Goal: Register for event/course

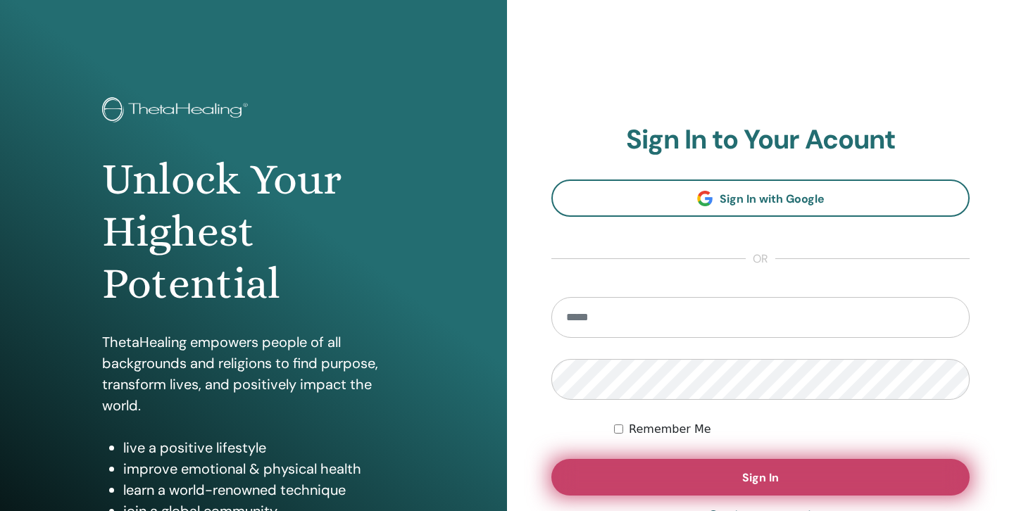
type input "**********"
click at [736, 483] on button "Sign In" at bounding box center [760, 477] width 418 height 37
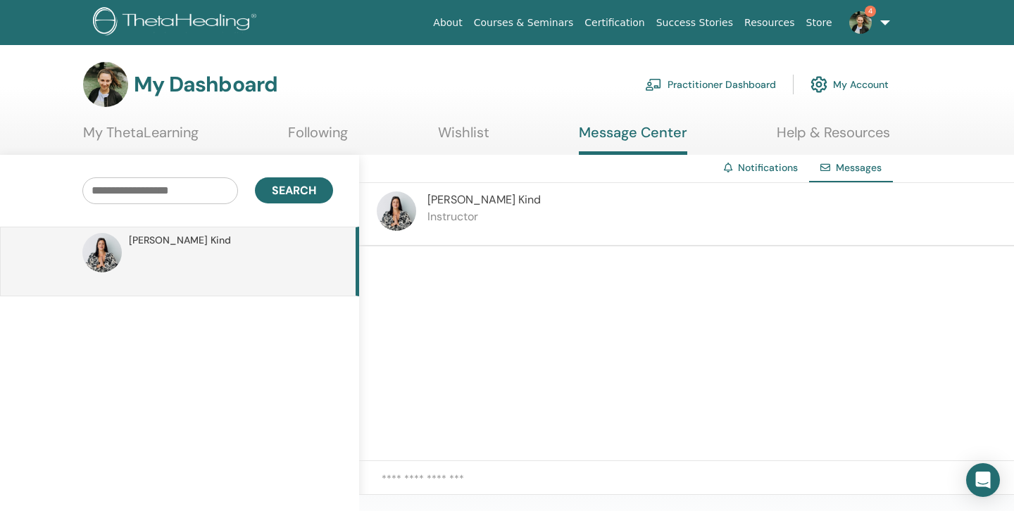
click at [158, 132] on link "My ThetaLearning" at bounding box center [140, 137] width 115 height 27
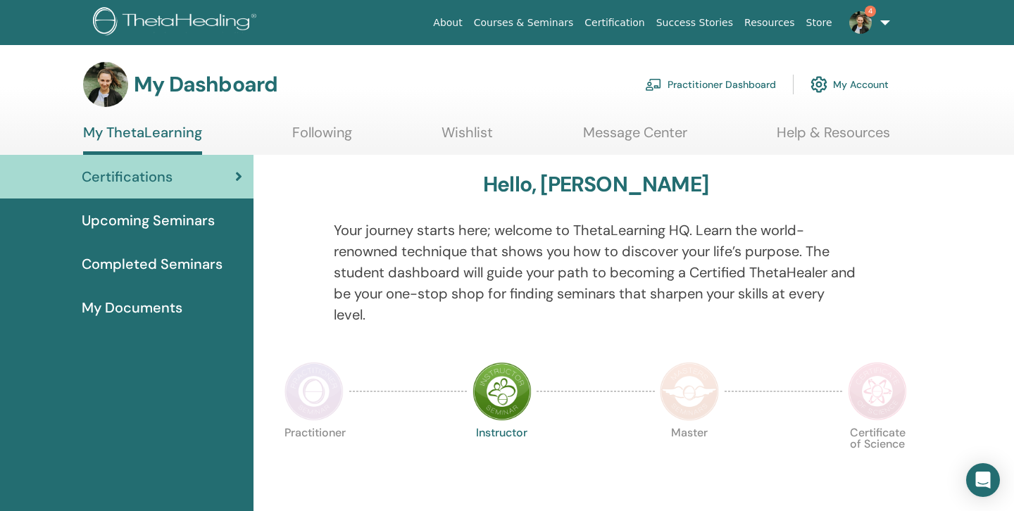
click at [194, 226] on span "Upcoming Seminars" at bounding box center [148, 220] width 133 height 21
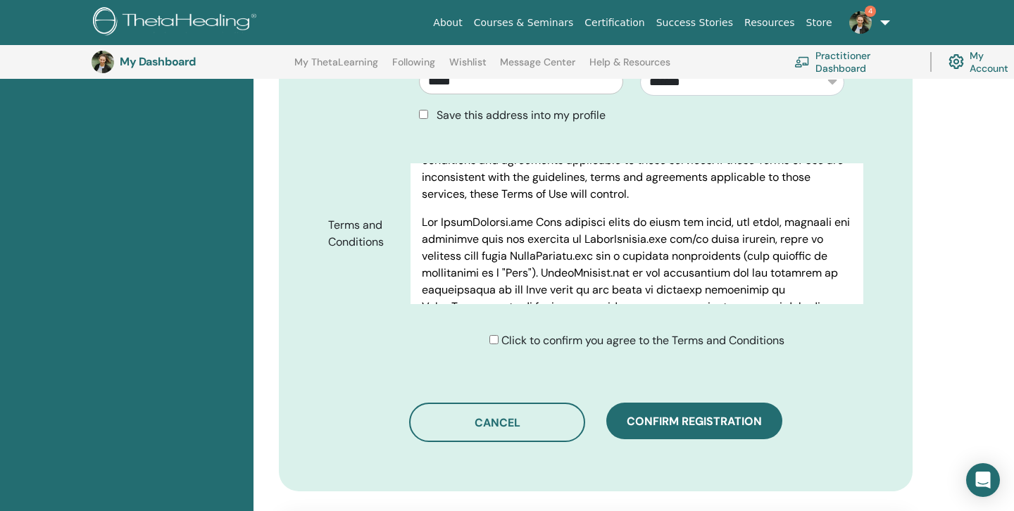
scroll to position [682, 0]
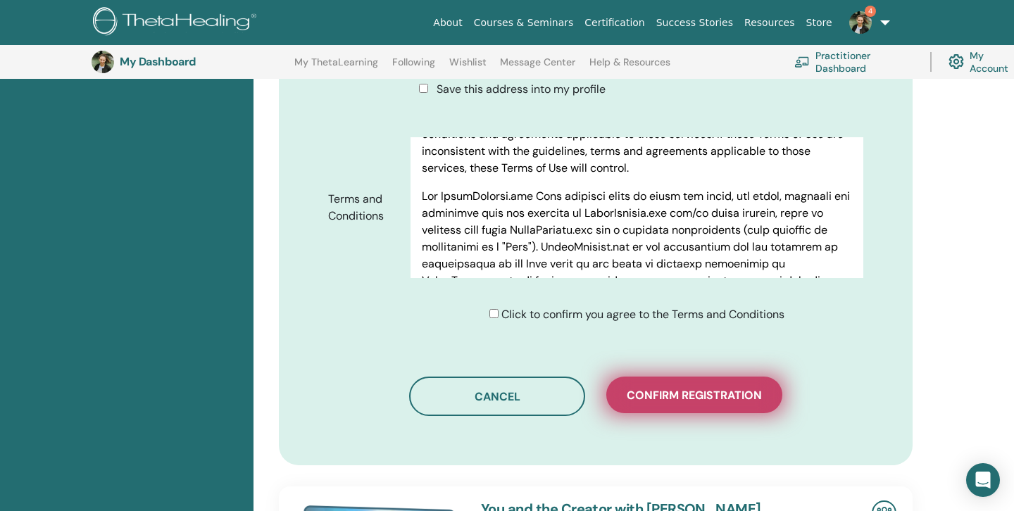
click at [700, 387] on button "Confirm registration" at bounding box center [694, 395] width 176 height 37
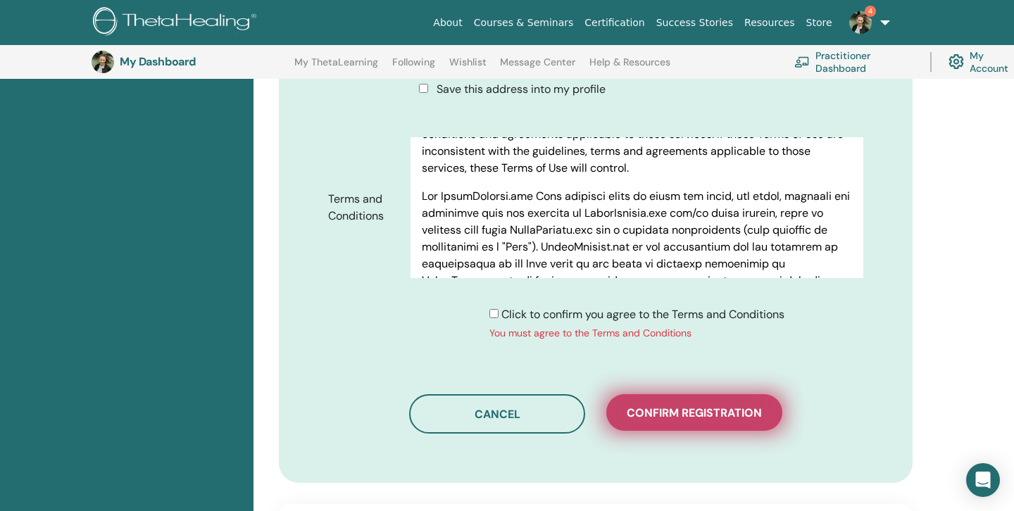
click at [681, 406] on span "Confirm registration" at bounding box center [694, 413] width 135 height 15
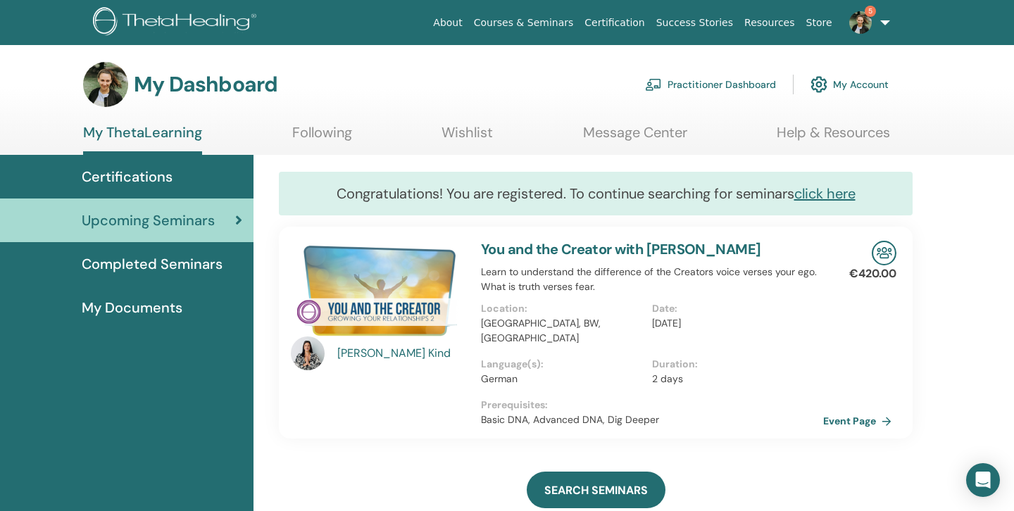
click at [333, 134] on link "Following" at bounding box center [322, 137] width 60 height 27
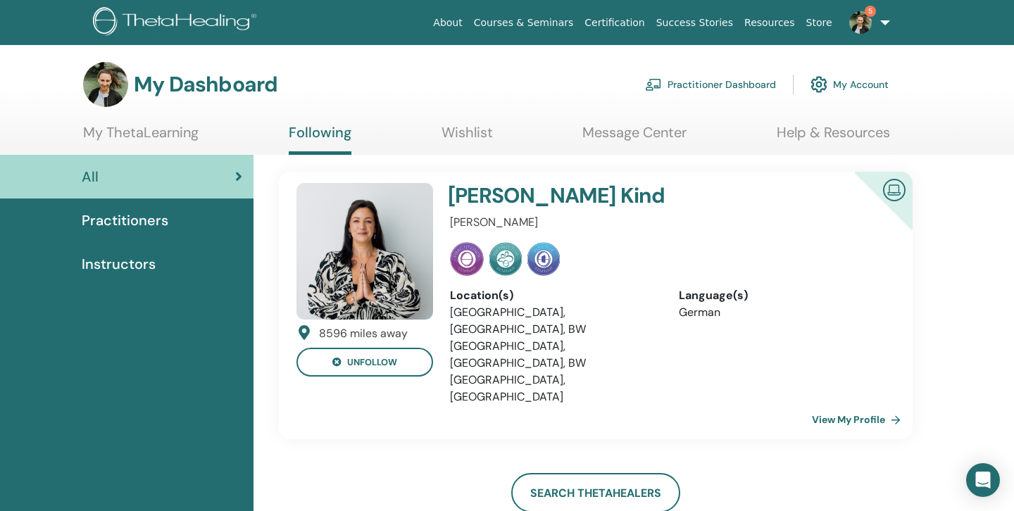
click at [127, 230] on span "Practitioners" at bounding box center [125, 220] width 87 height 21
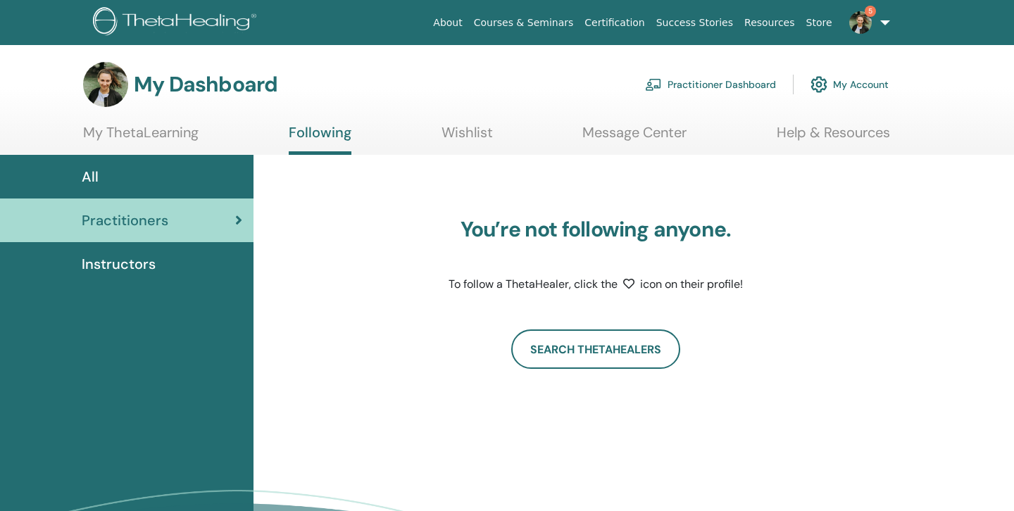
click at [134, 131] on link "My ThetaLearning" at bounding box center [140, 137] width 115 height 27
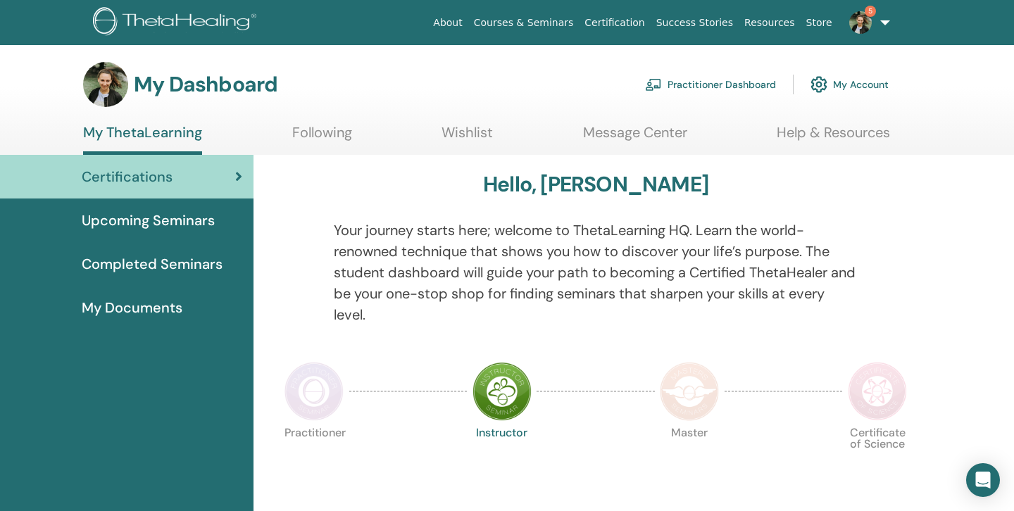
click at [169, 264] on span "Completed Seminars" at bounding box center [152, 263] width 141 height 21
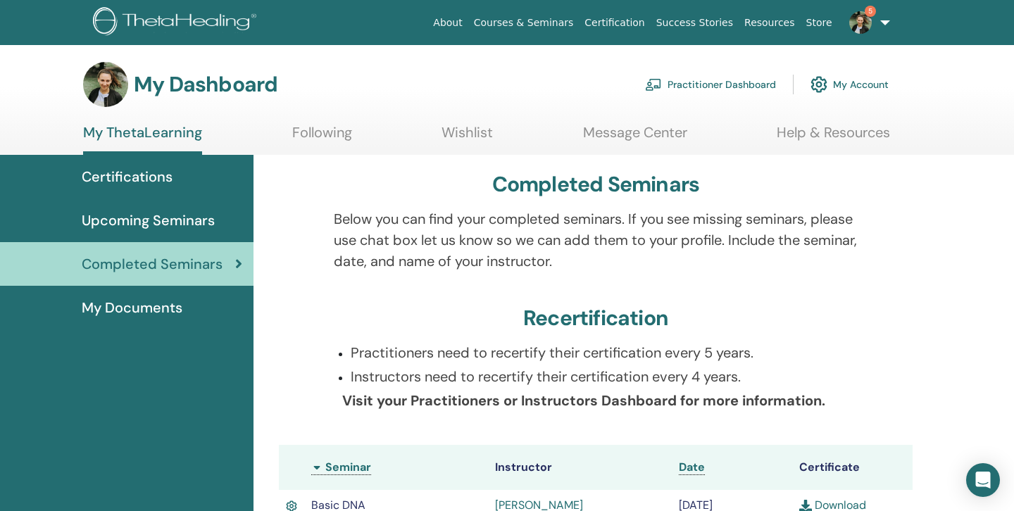
click at [144, 176] on span "Certifications" at bounding box center [127, 176] width 91 height 21
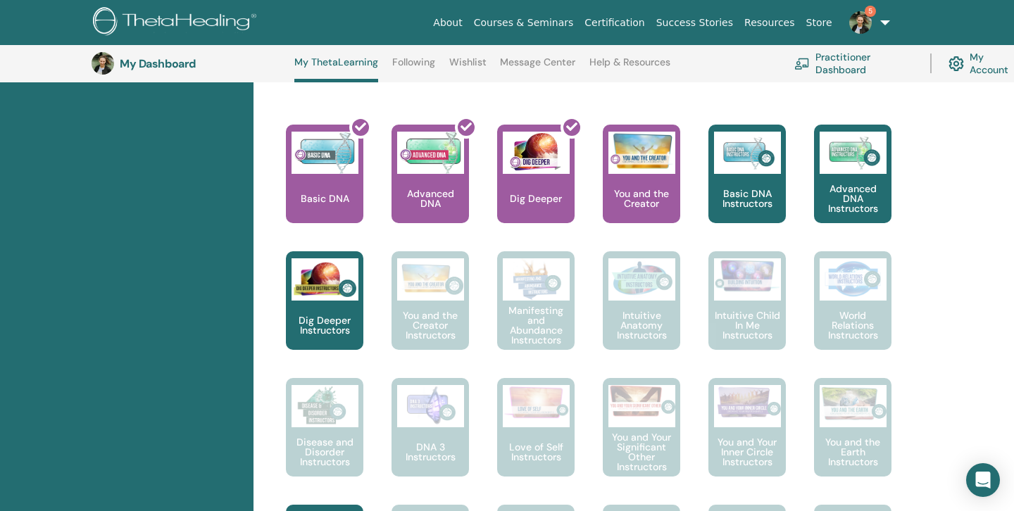
scroll to position [551, 0]
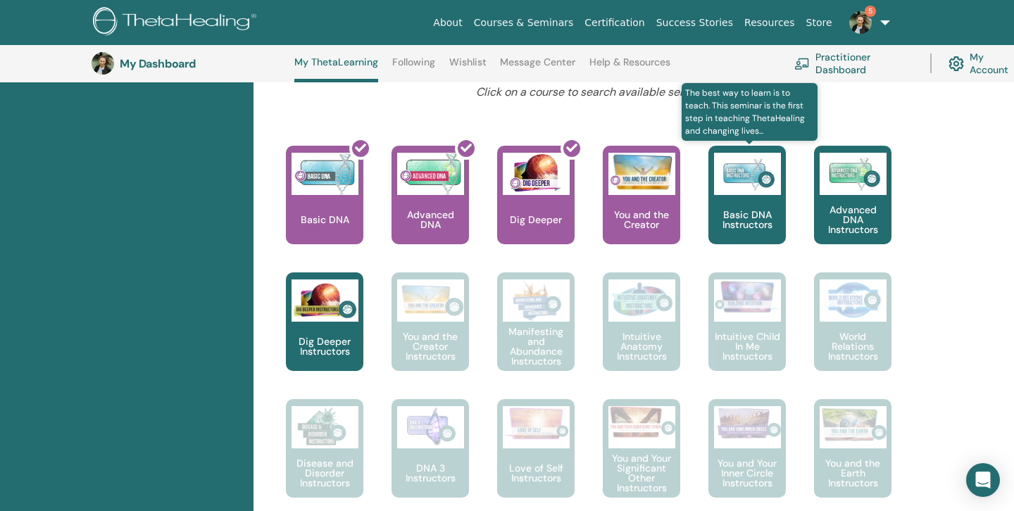
click at [732, 202] on div "Basic DNA Instructors" at bounding box center [746, 195] width 77 height 99
